Goal: Task Accomplishment & Management: Manage account settings

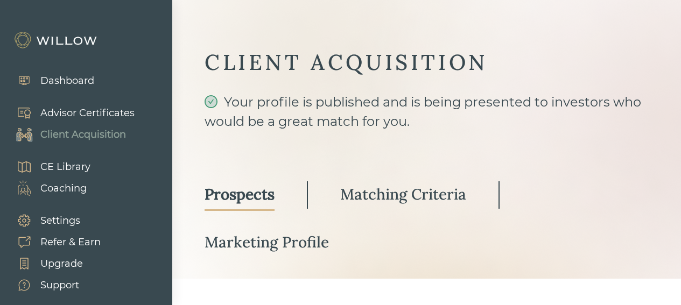
select select "3"
select select "7"
select select "2"
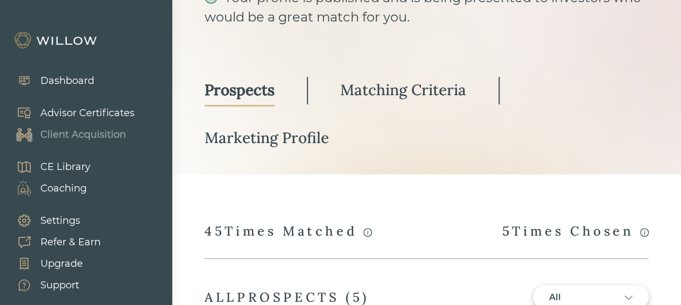
scroll to position [269, 0]
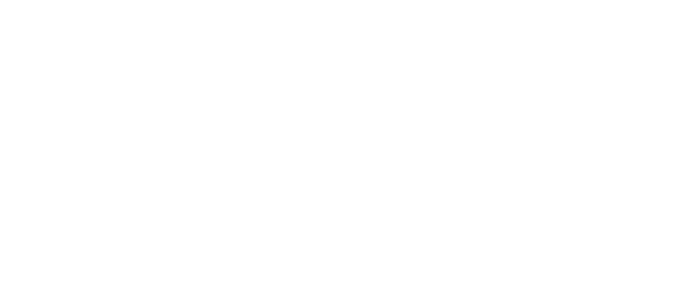
scroll to position [269, 0]
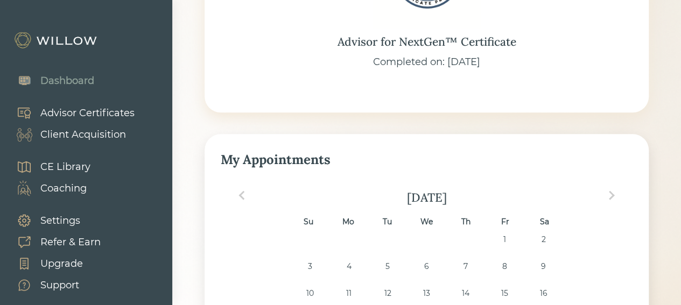
click at [97, 132] on div "Client Acquisition" at bounding box center [83, 135] width 86 height 15
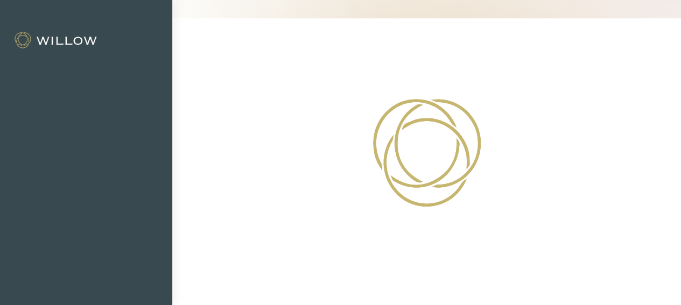
select select "3"
select select "7"
select select "2"
